Goal: Check status: Check status

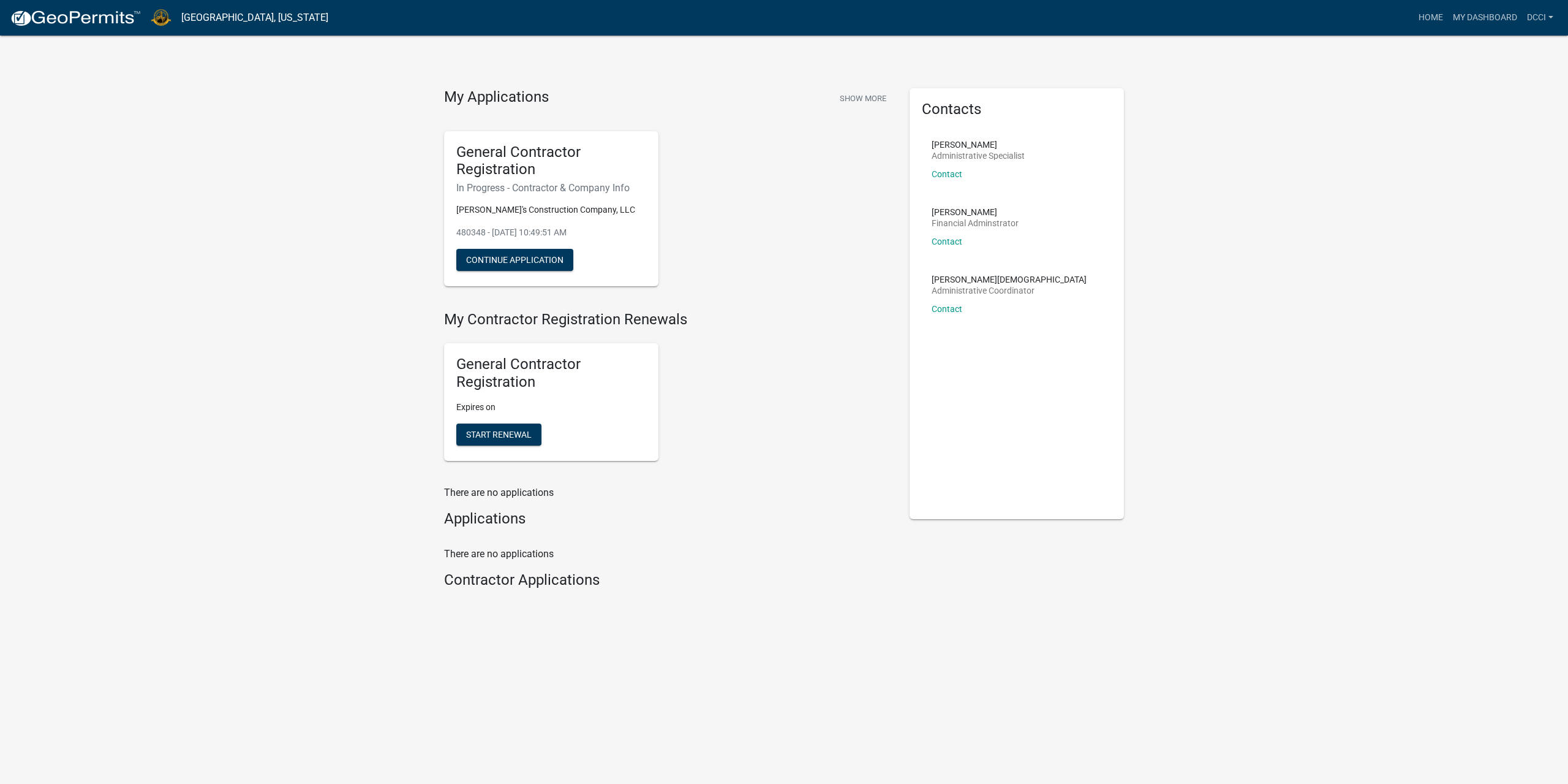
drag, startPoint x: 602, startPoint y: 229, endPoint x: 410, endPoint y: 143, distance: 210.4
click at [437, 155] on div "General Contractor Registration In Progress - Contractor & Company Info [PERSON…" at bounding box center [551, 209] width 233 height 175
click at [325, 118] on div "My Applications Show More General Contractor Registration In Progress - Contrac…" at bounding box center [784, 345] width 1568 height 689
click at [533, 94] on h4 "My Applications" at bounding box center [496, 97] width 104 height 18
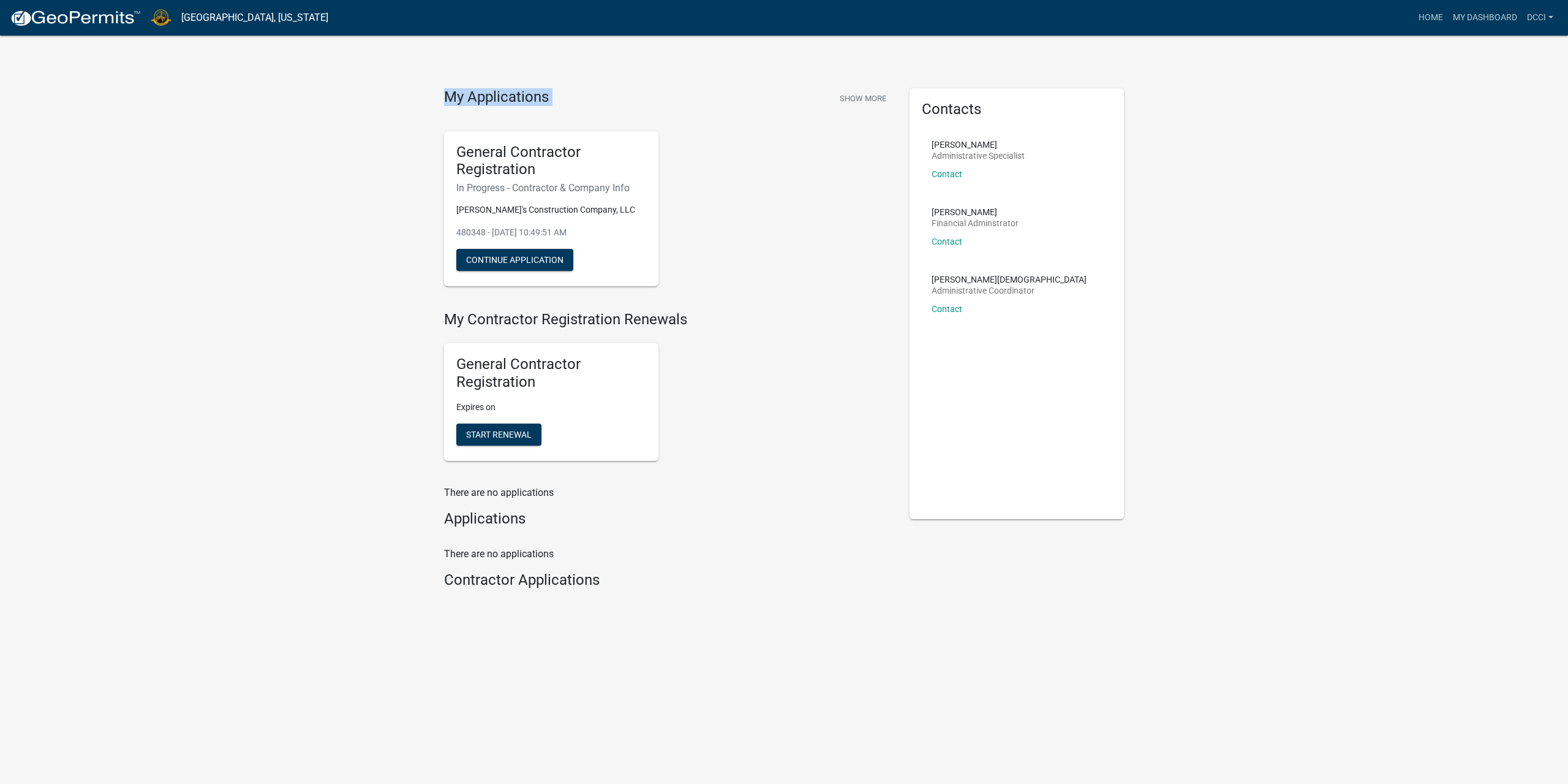
click at [533, 94] on h4 "My Applications" at bounding box center [496, 97] width 104 height 18
click at [319, 118] on div "My Applications Show More General Contractor Registration In Progress - Contrac…" at bounding box center [784, 345] width 1568 height 689
